Goal: Task Accomplishment & Management: Use online tool/utility

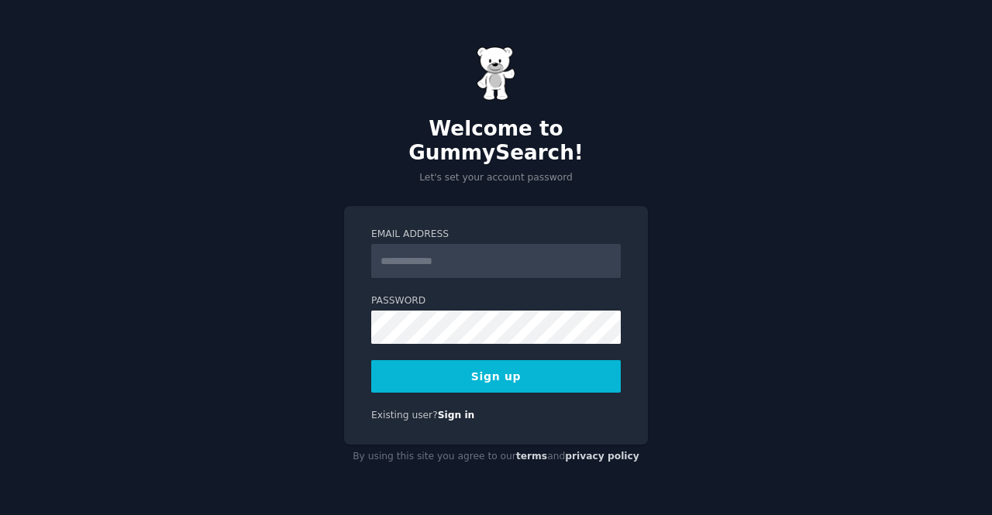
click at [534, 263] on input "Email Address" at bounding box center [495, 261] width 249 height 34
type input "**********"
click at [517, 365] on button "Sign up" at bounding box center [495, 376] width 249 height 33
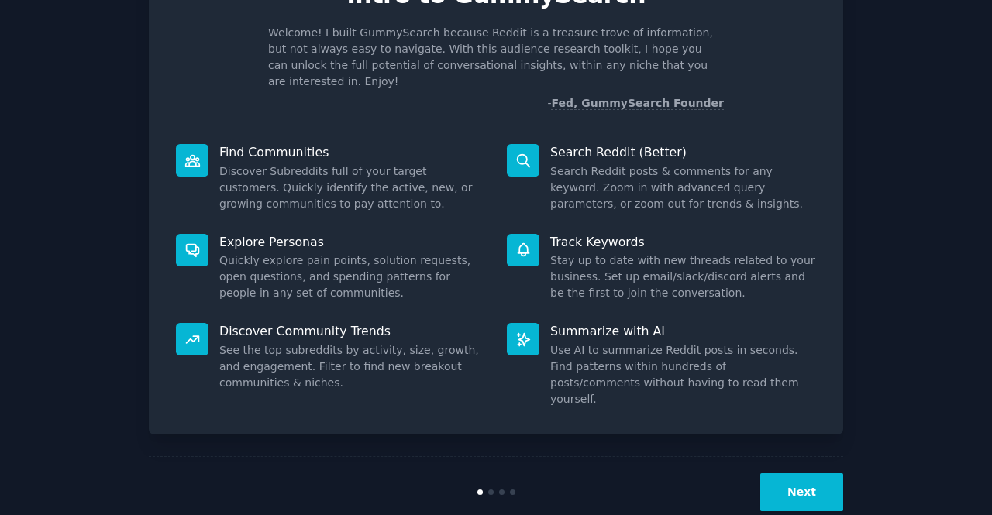
click at [809, 473] on button "Next" at bounding box center [801, 492] width 83 height 38
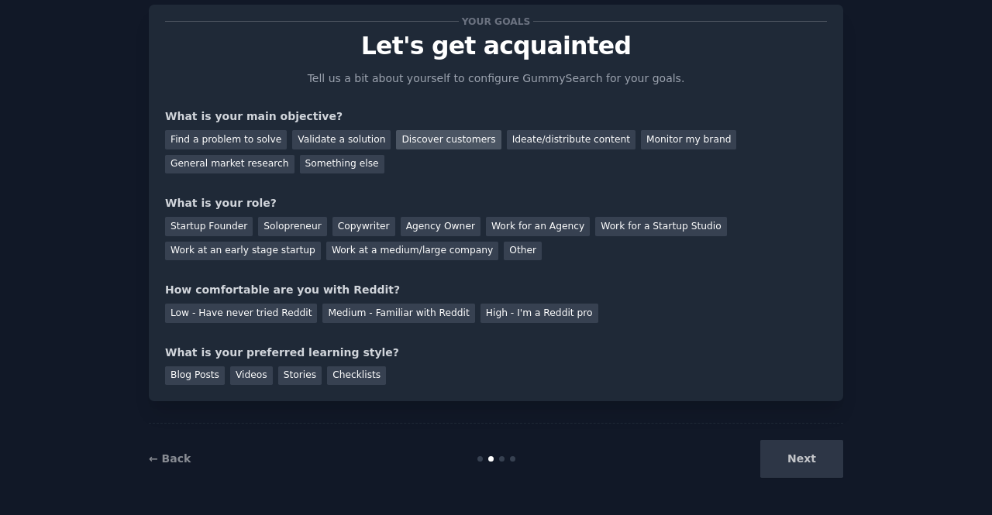
click at [421, 139] on div "Discover customers" at bounding box center [448, 139] width 105 height 19
click at [326, 248] on div "Work at a medium/large company" at bounding box center [412, 251] width 172 height 19
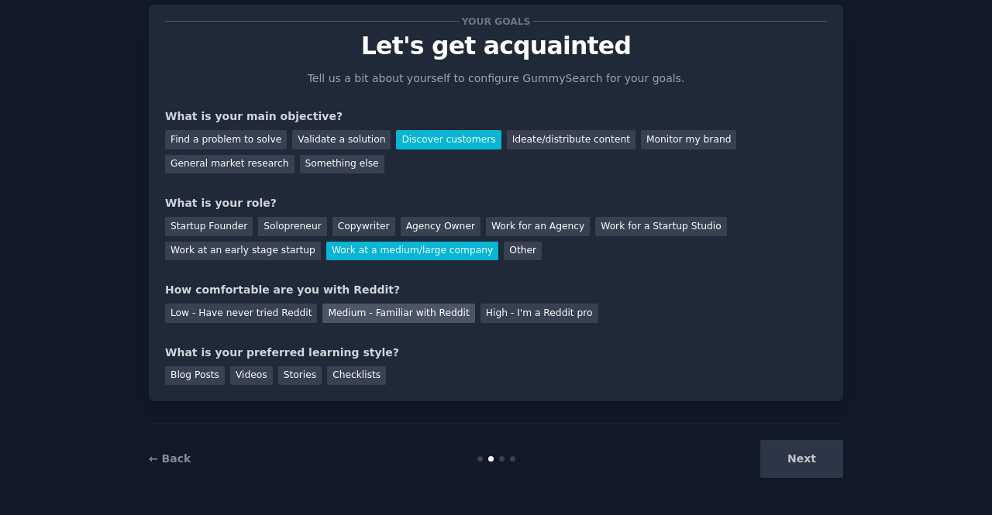
click at [407, 312] on div "Medium - Familiar with Reddit" at bounding box center [398, 313] width 152 height 19
click at [203, 383] on div "Blog Posts" at bounding box center [195, 375] width 60 height 19
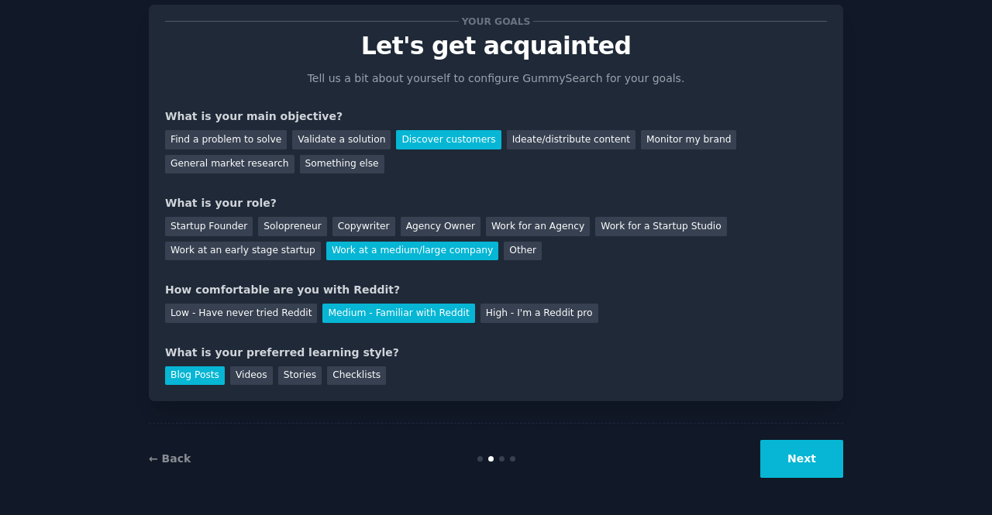
click at [781, 459] on button "Next" at bounding box center [801, 459] width 83 height 38
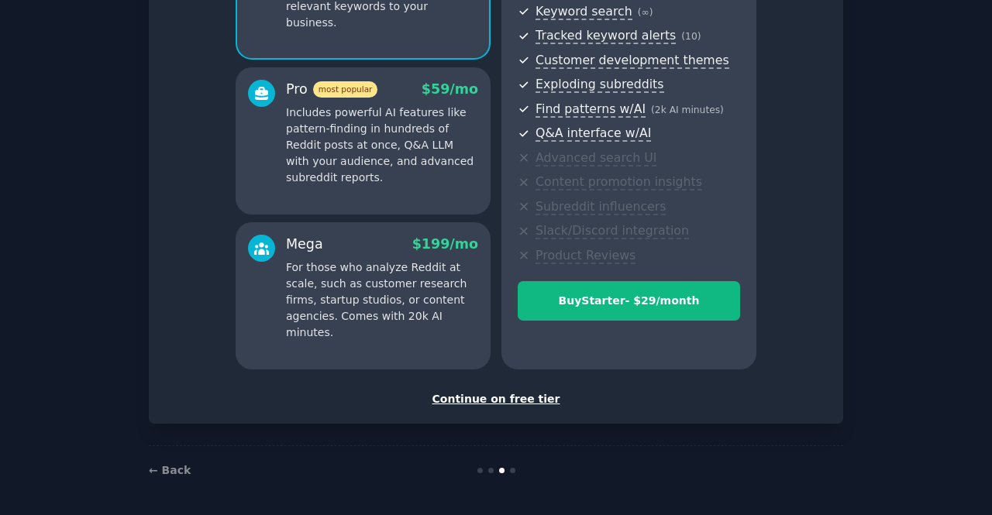
click at [499, 397] on div "Continue on free tier" at bounding box center [496, 399] width 662 height 16
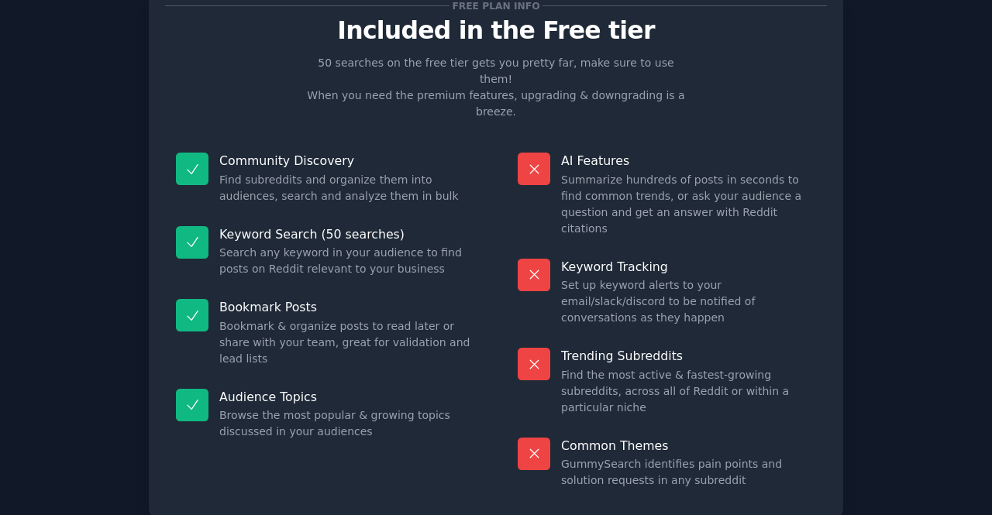
scroll to position [88, 0]
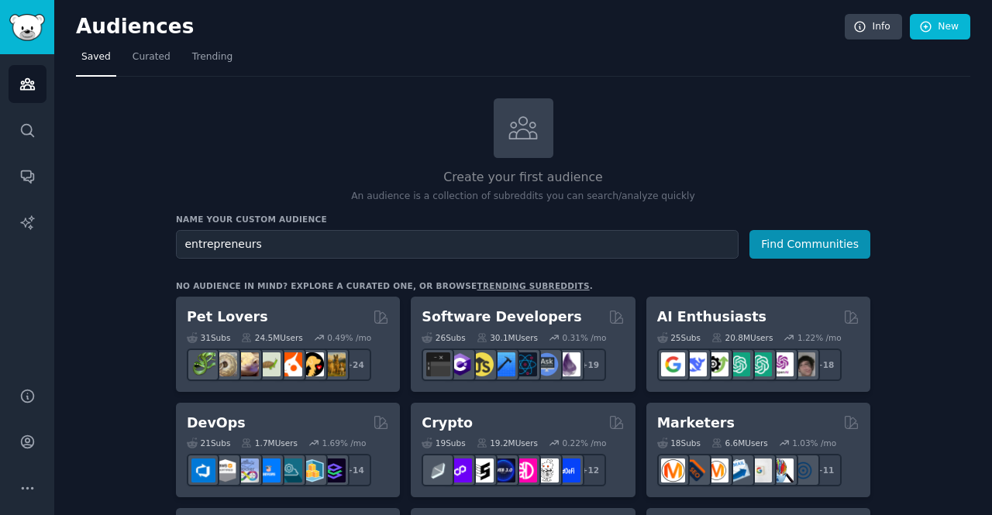
type input "entrepreneurs"
click at [749, 230] on button "Find Communities" at bounding box center [809, 244] width 121 height 29
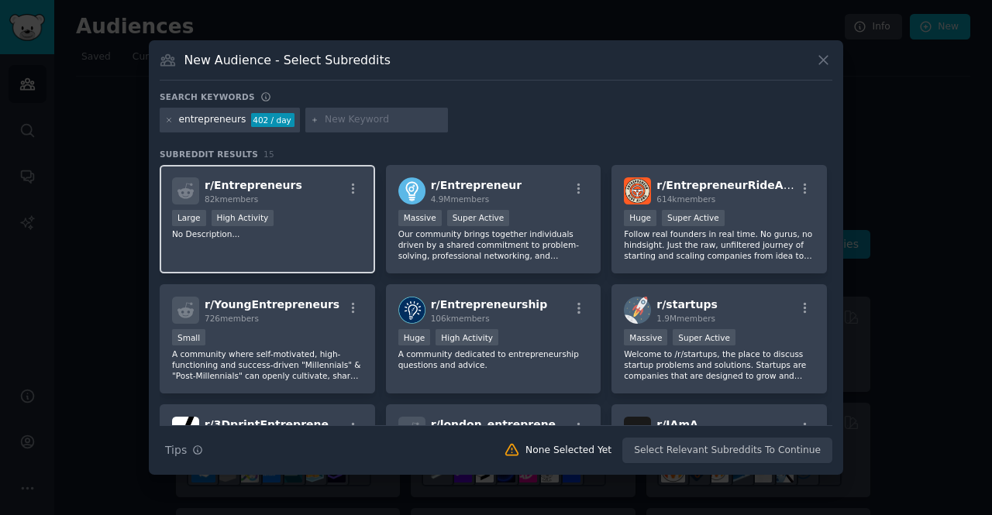
click at [323, 201] on div "r/ Entrepreneurs 82k members" at bounding box center [267, 190] width 191 height 27
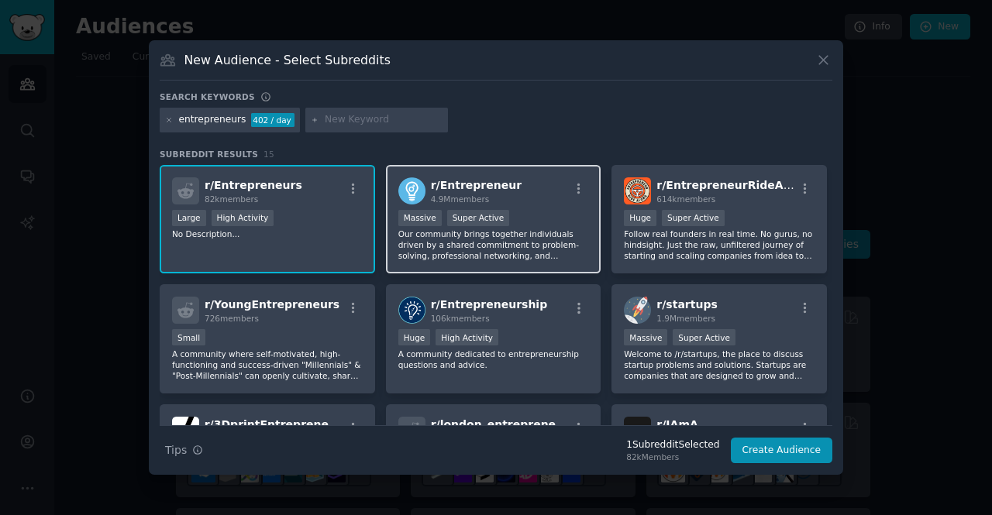
click at [573, 221] on div ">= 95th percentile for submissions / day Massive Super Active" at bounding box center [493, 219] width 191 height 19
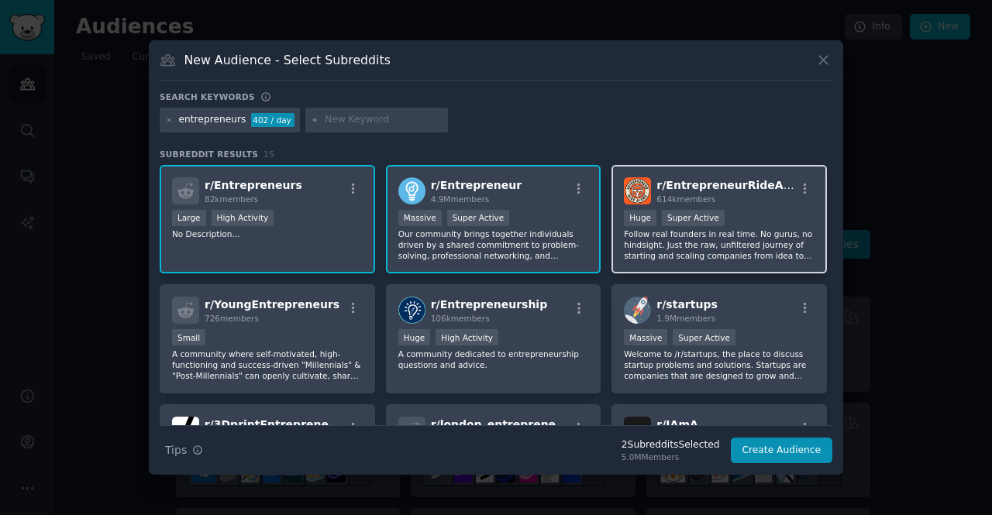
click at [803, 216] on div ">= 95th percentile for submissions / day Huge Super Active" at bounding box center [719, 219] width 191 height 19
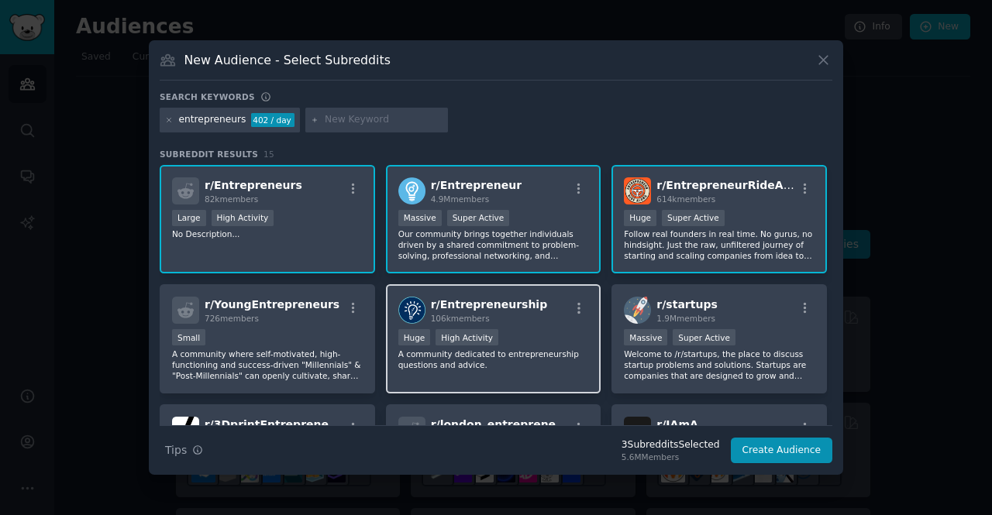
click at [549, 334] on div "100,000 - 1,000,000 members Huge High Activity" at bounding box center [493, 338] width 191 height 19
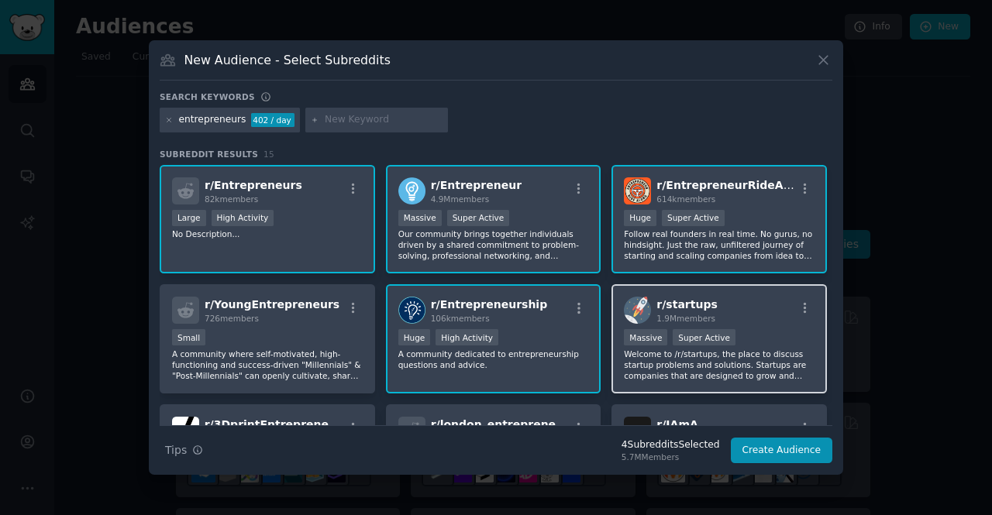
click at [758, 334] on div "Massive Super Active" at bounding box center [719, 338] width 191 height 19
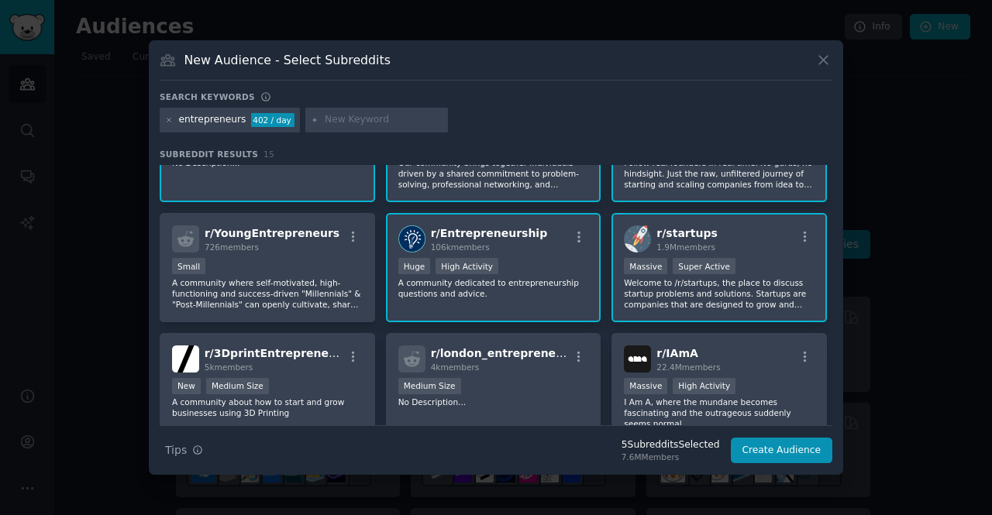
scroll to position [155, 0]
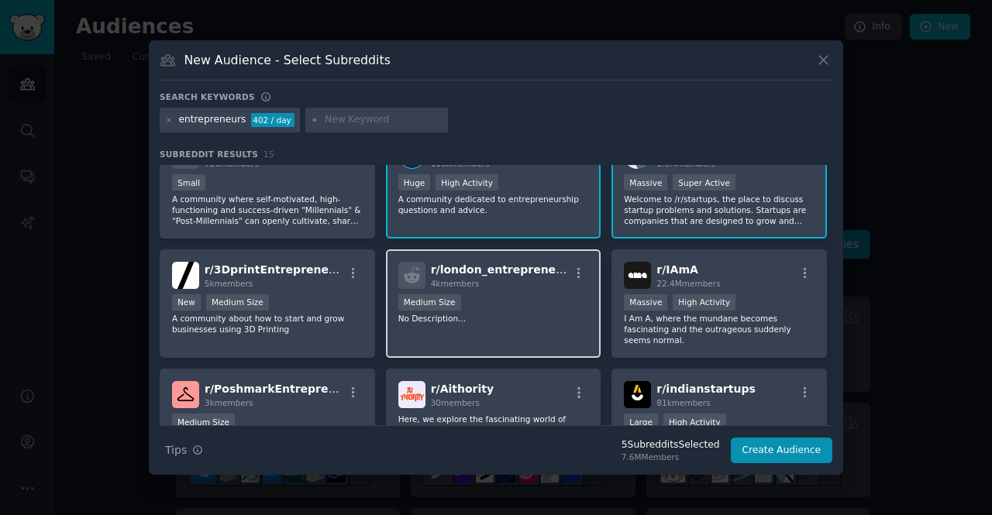
click at [525, 332] on div "r/ london_entrepreneurs 4k members Medium Size No Description..." at bounding box center [493, 303] width 215 height 109
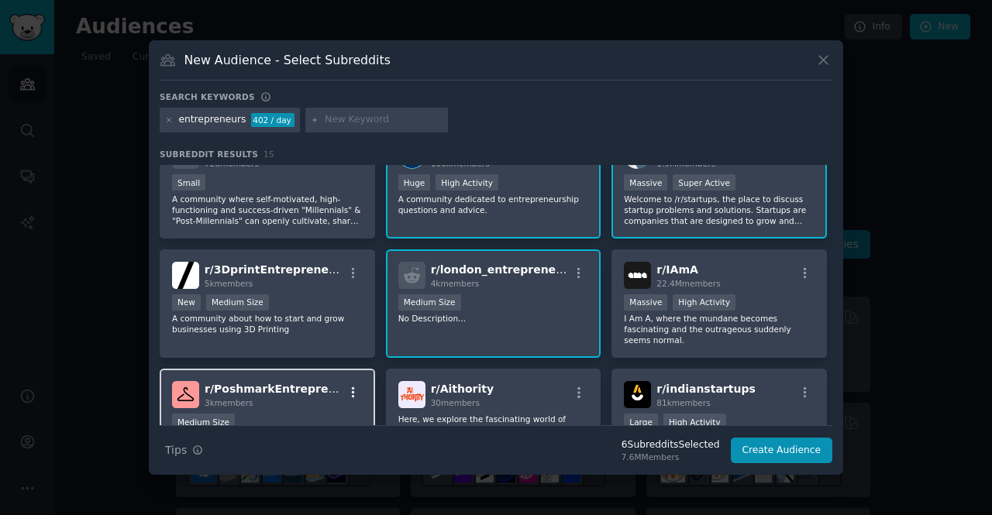
scroll to position [232, 0]
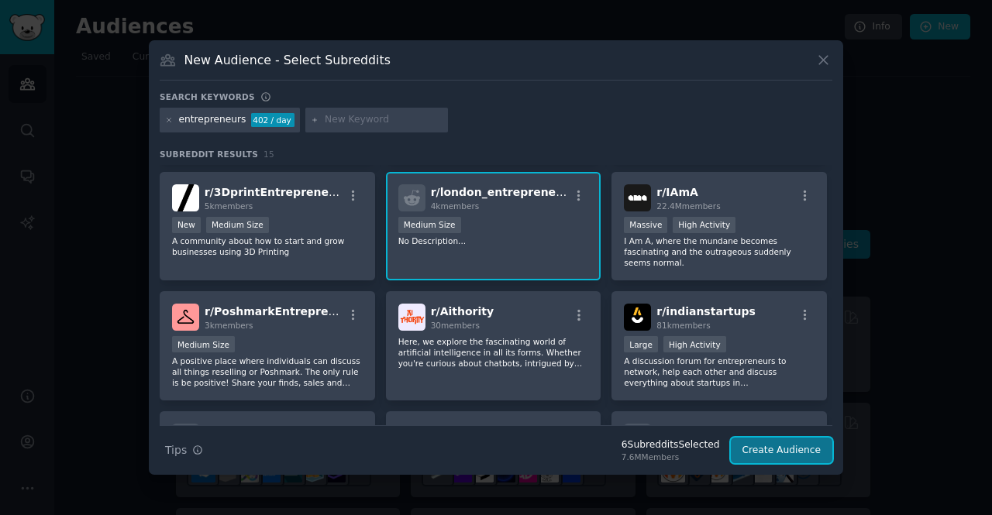
click at [762, 450] on button "Create Audience" at bounding box center [782, 451] width 102 height 26
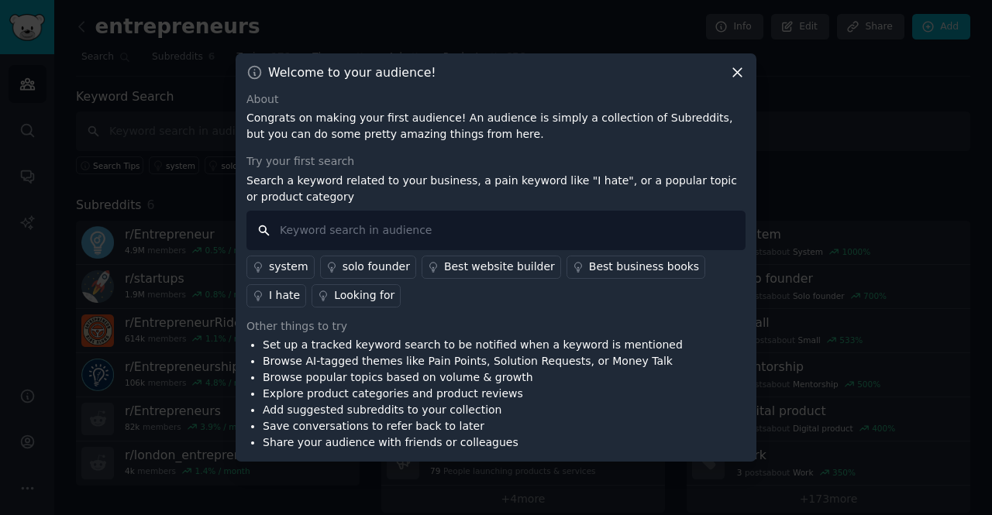
click at [459, 238] on input "text" at bounding box center [495, 231] width 499 height 40
type input "car rental"
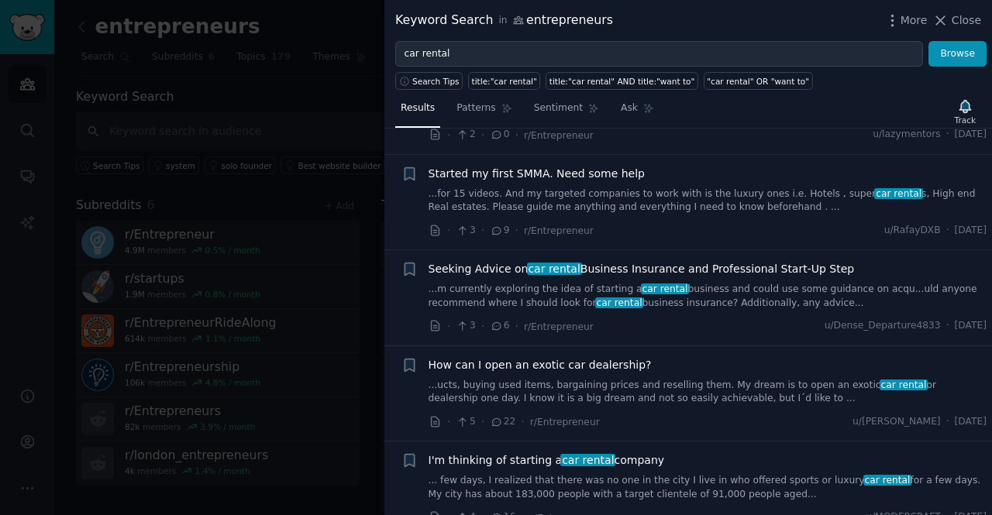
scroll to position [1162, 0]
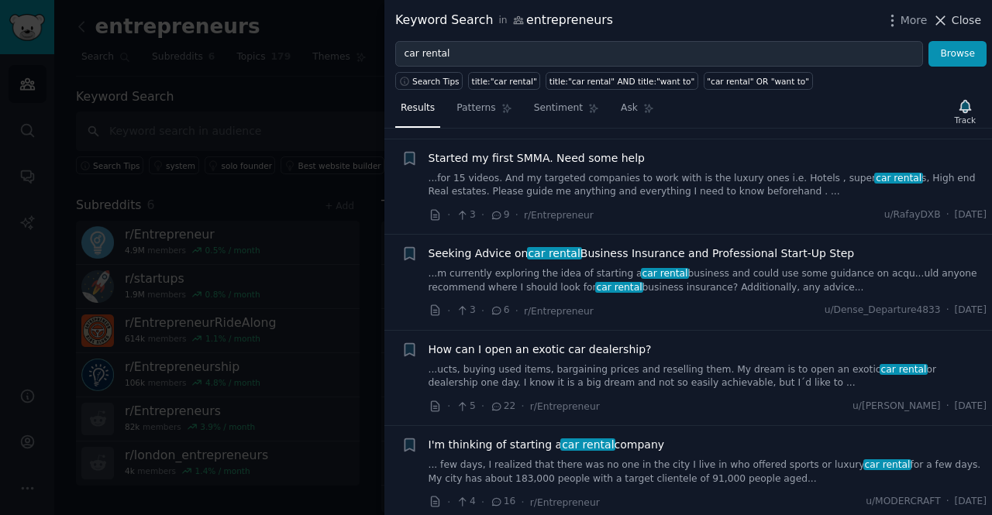
click at [971, 18] on span "Close" at bounding box center [965, 20] width 29 height 16
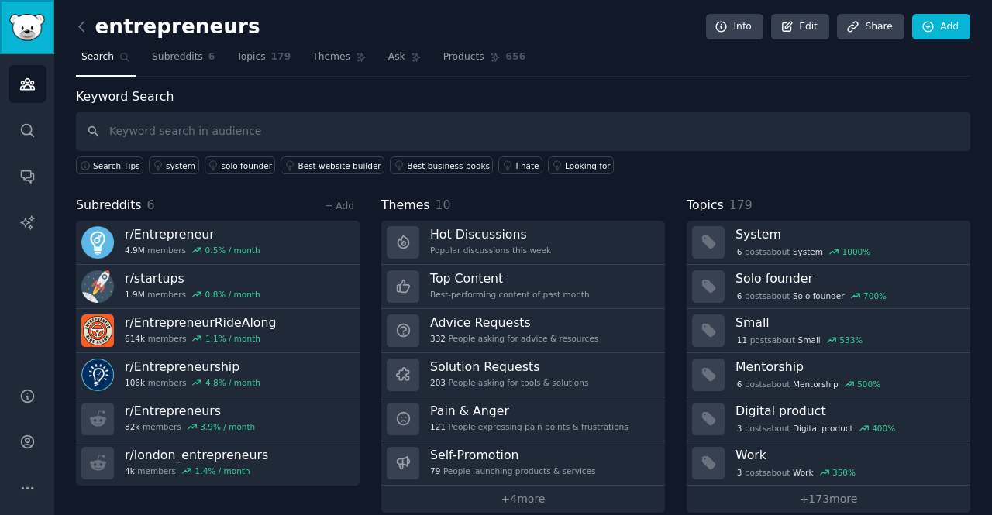
click at [29, 25] on img "Sidebar" at bounding box center [27, 27] width 36 height 27
